Goal: Information Seeking & Learning: Learn about a topic

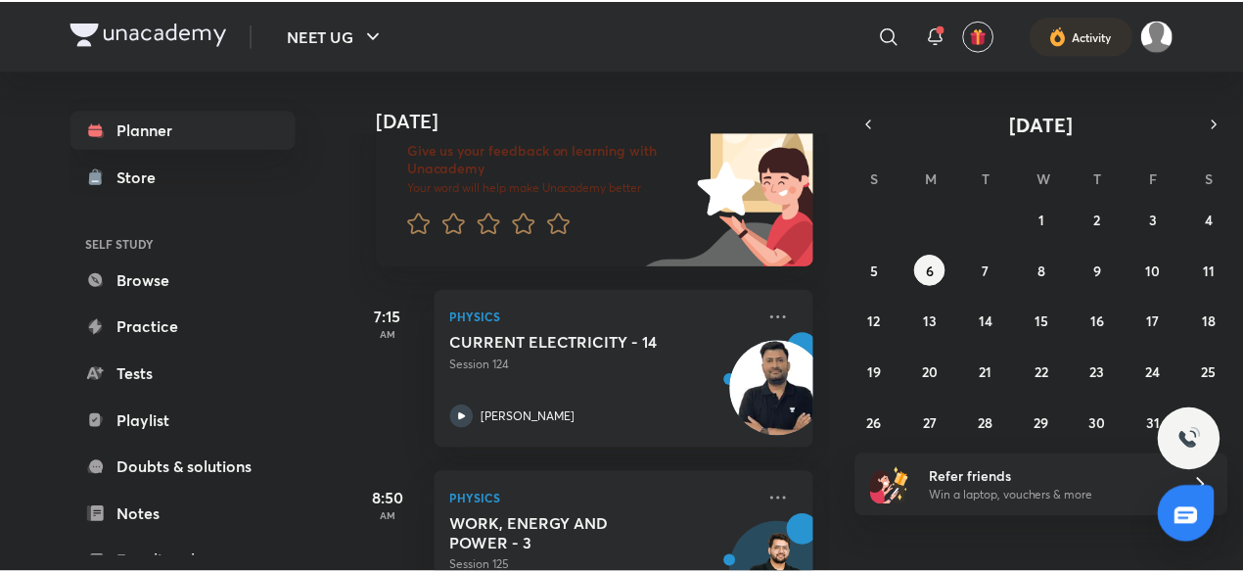
scroll to position [153, 0]
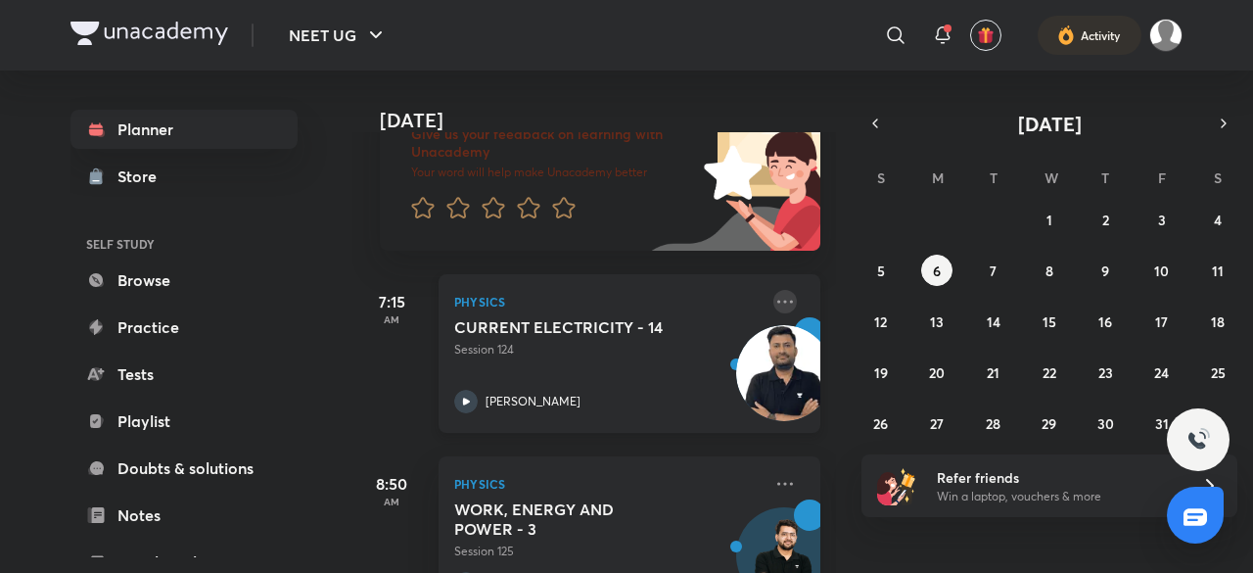
click at [773, 308] on icon at bounding box center [784, 301] width 23 height 23
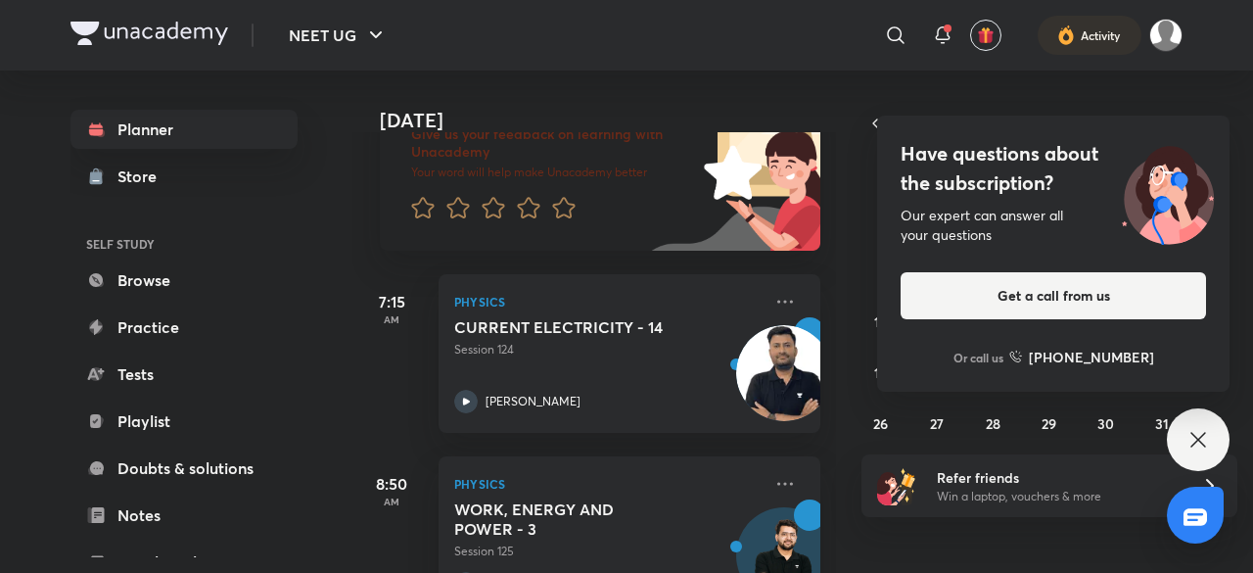
click at [1200, 429] on icon at bounding box center [1197, 439] width 23 height 23
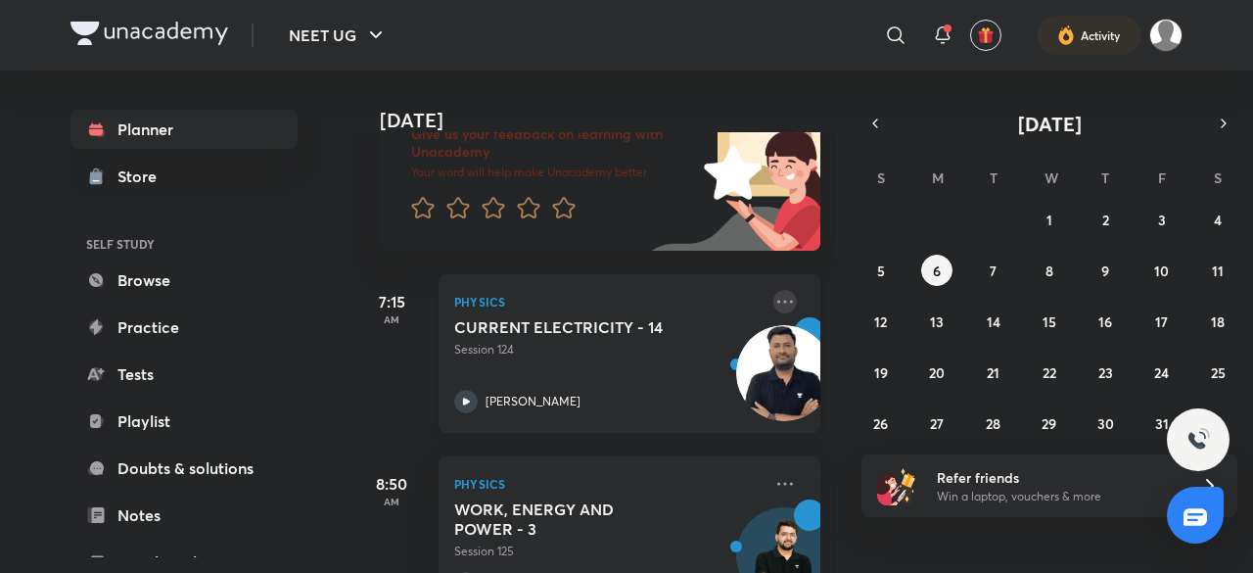
click at [773, 302] on icon at bounding box center [784, 301] width 23 height 23
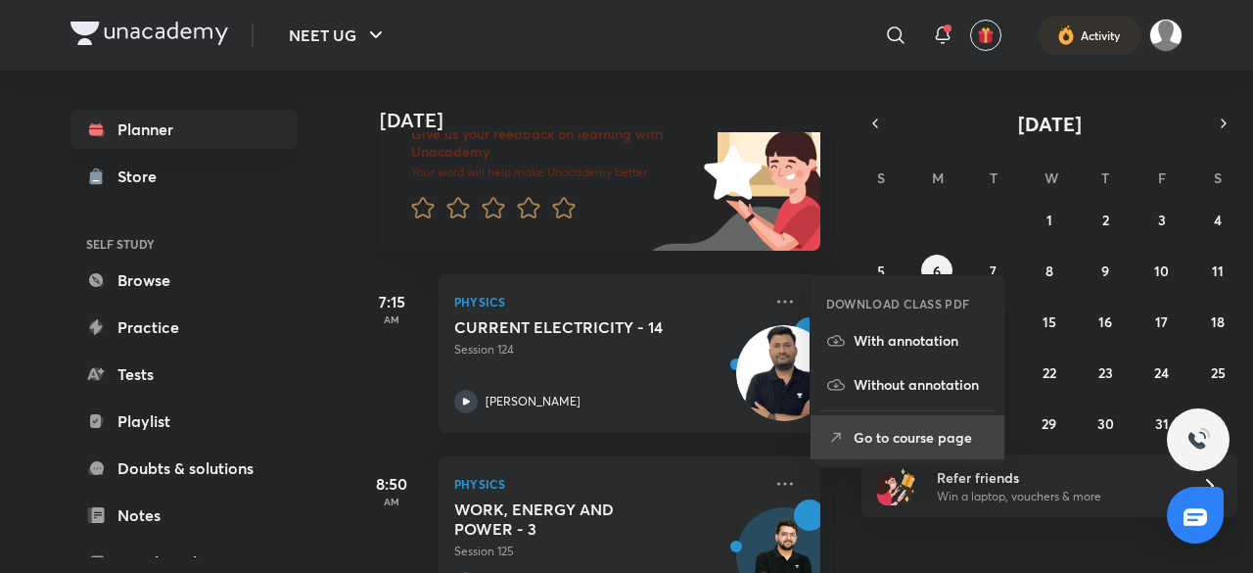
click at [906, 448] on li "Go to course page" at bounding box center [907, 437] width 194 height 44
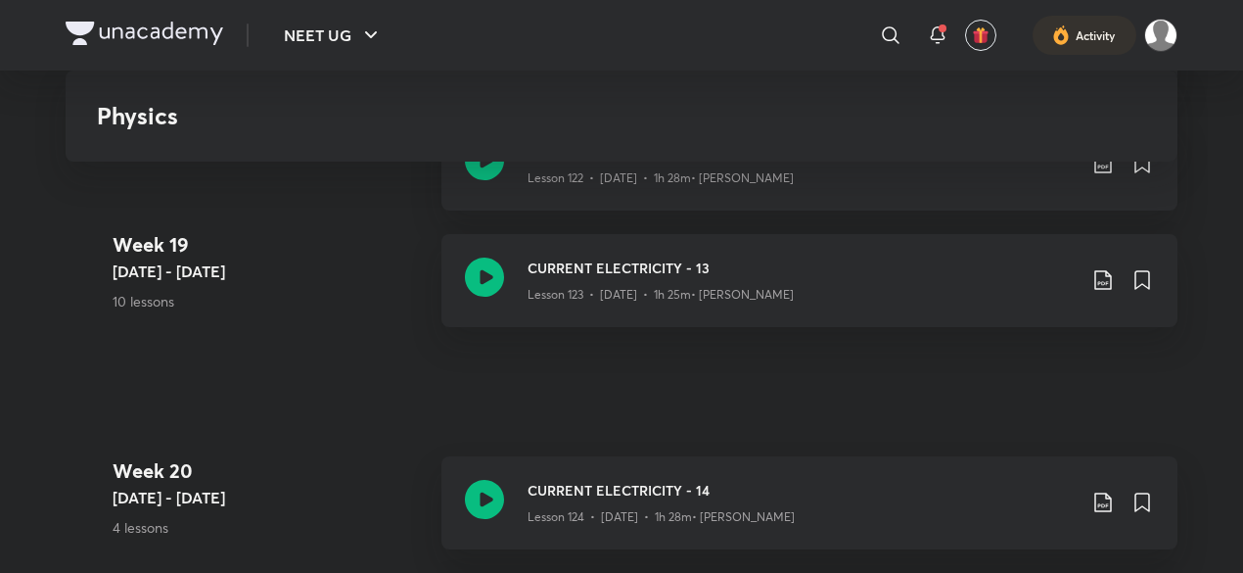
scroll to position [16727, 0]
click at [1106, 502] on icon at bounding box center [1102, 503] width 23 height 23
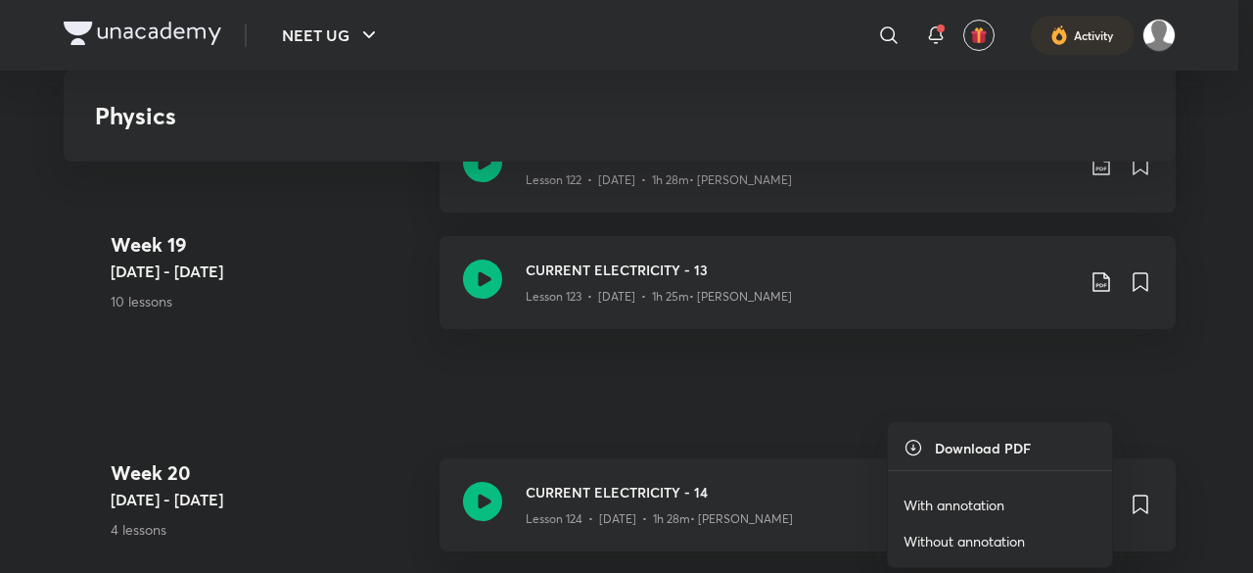
click at [945, 500] on p "With annotation" at bounding box center [953, 504] width 101 height 21
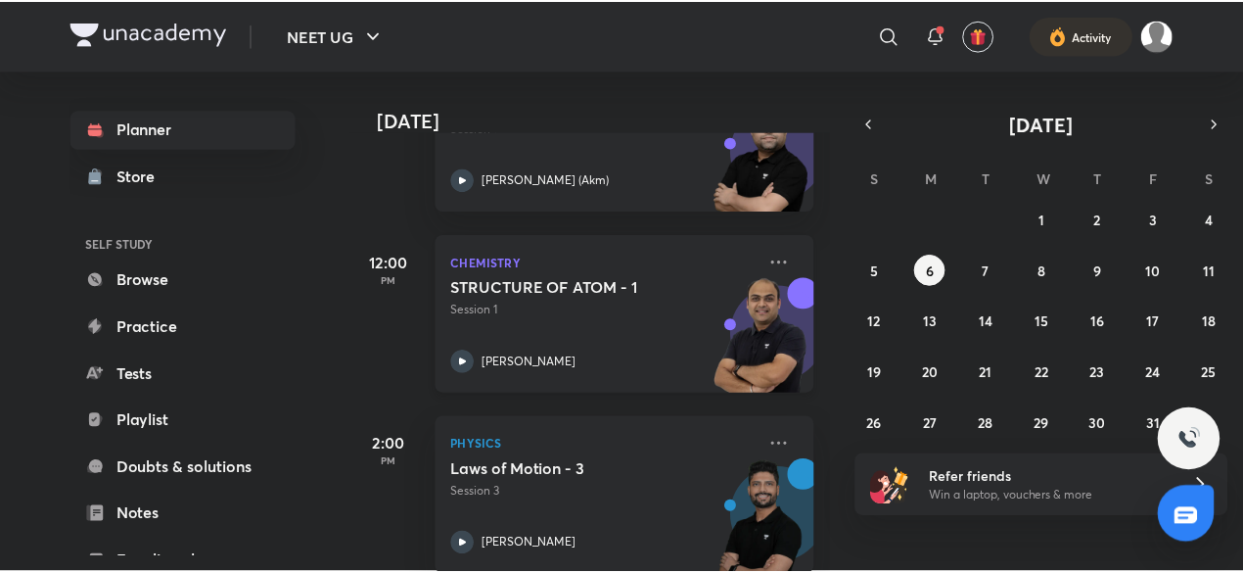
scroll to position [1135, 0]
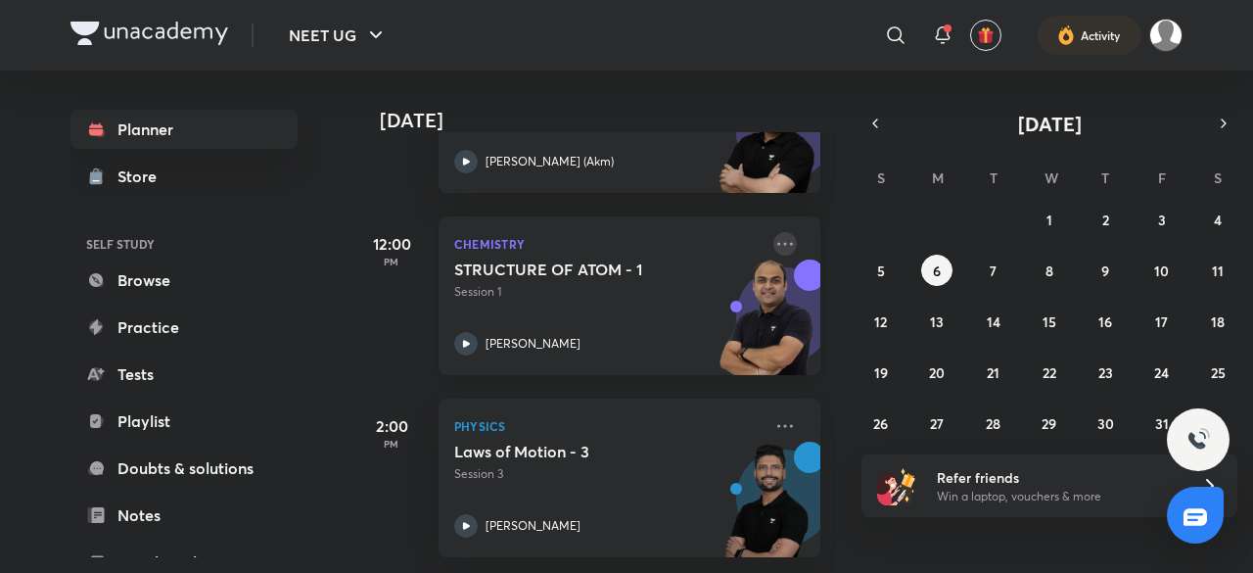
click at [780, 232] on icon at bounding box center [784, 243] width 23 height 23
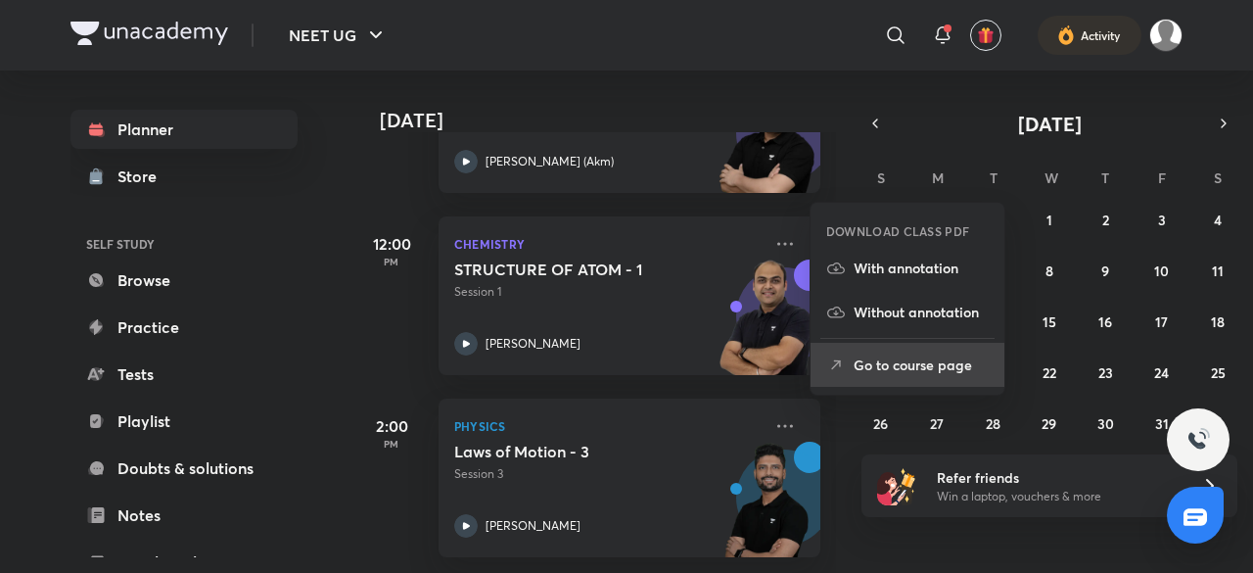
click at [879, 371] on p "Go to course page" at bounding box center [920, 364] width 135 height 21
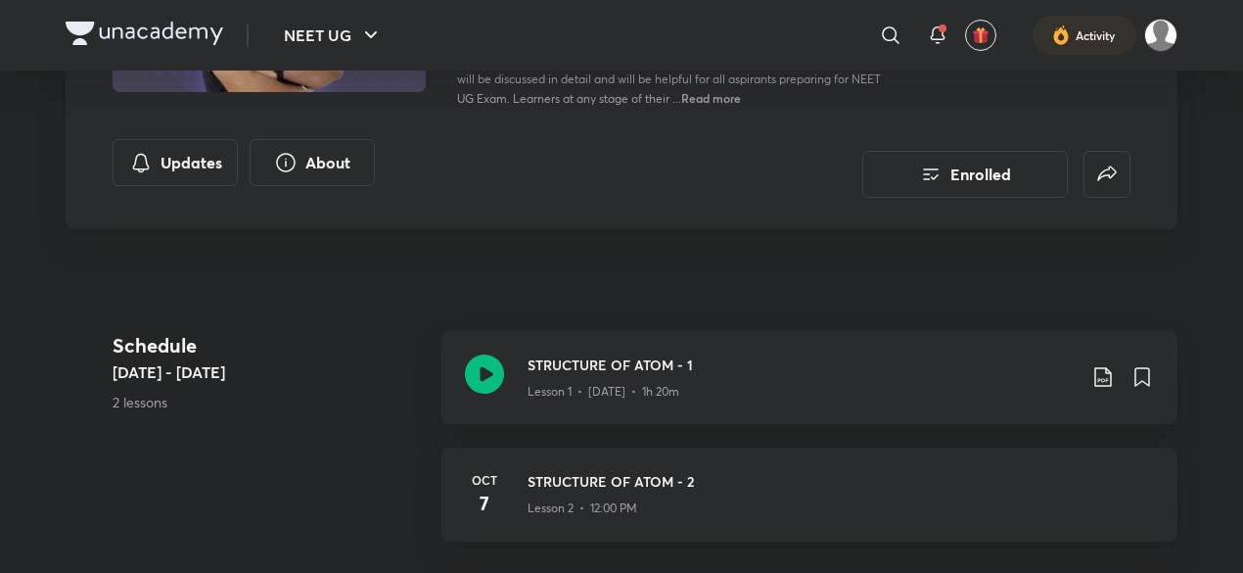
scroll to position [294, 0]
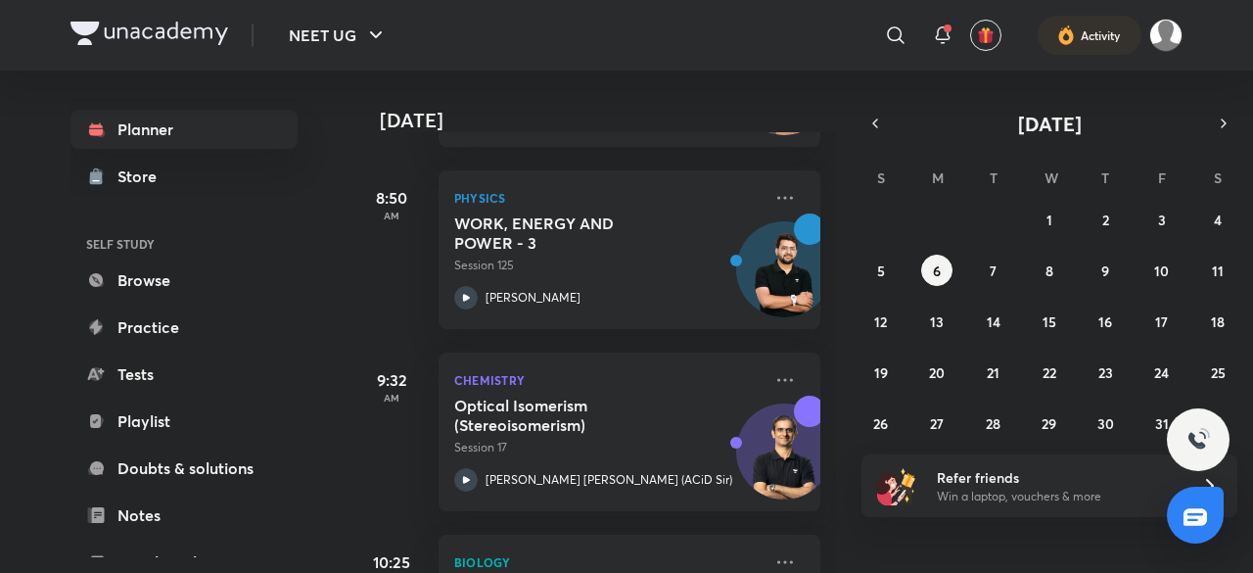
scroll to position [440, 0]
